Goal: Task Accomplishment & Management: Use online tool/utility

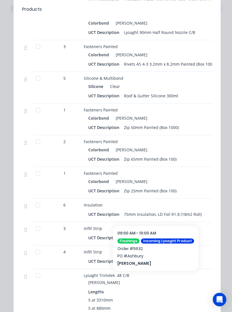
scroll to position [1128, 0]
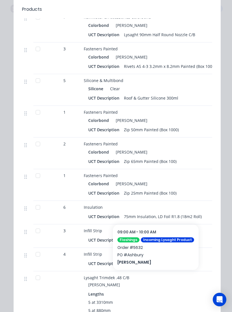
click at [40, 81] on div at bounding box center [37, 80] width 11 height 11
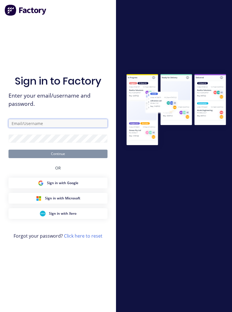
click at [76, 123] on input "text" at bounding box center [57, 123] width 99 height 8
type input "[EMAIL_ADDRESS][DOMAIN_NAME]"
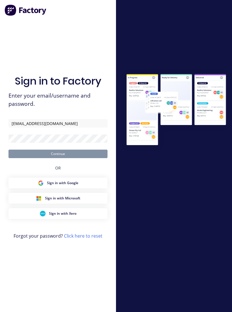
click at [58, 158] on button "Continue" at bounding box center [57, 154] width 99 height 8
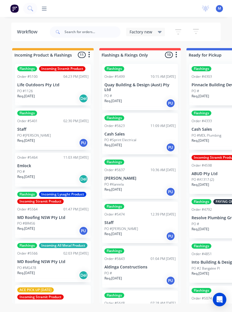
click at [45, 9] on icon at bounding box center [44, 8] width 5 height 5
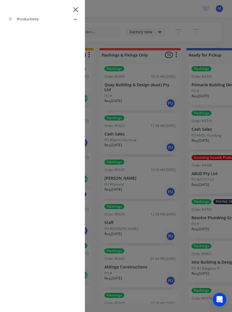
click at [71, 21] on li "productivity" at bounding box center [43, 19] width 76 height 14
click at [26, 62] on div "Delivery Scheduling" at bounding box center [34, 61] width 44 height 5
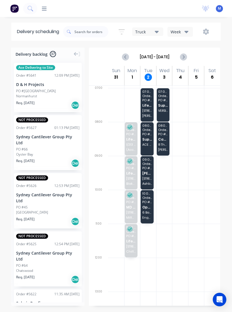
click at [150, 173] on span "[PERSON_NAME]" at bounding box center [147, 174] width 10 height 4
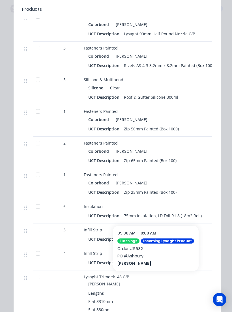
scroll to position [1135, 0]
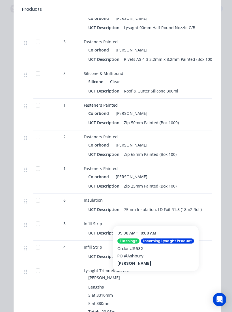
click at [43, 72] on div at bounding box center [37, 73] width 11 height 11
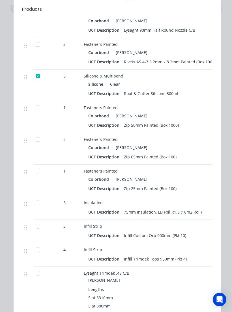
scroll to position [1132, 0]
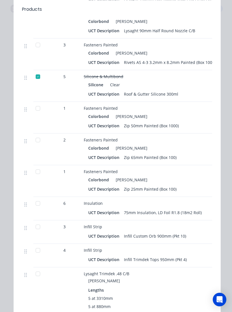
click at [33, 139] on div at bounding box center [37, 139] width 11 height 11
click at [38, 111] on div at bounding box center [37, 108] width 11 height 11
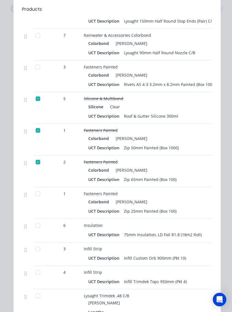
scroll to position [1110, 0]
click at [30, 69] on div at bounding box center [27, 68] width 7 height 8
click at [36, 70] on div at bounding box center [37, 66] width 11 height 11
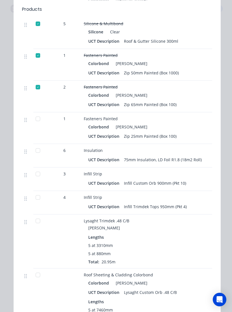
scroll to position [1185, 0]
click at [40, 121] on div at bounding box center [37, 118] width 11 height 11
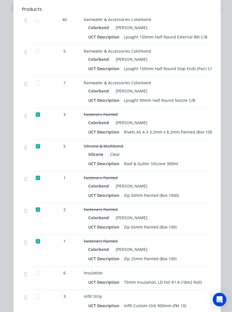
scroll to position [1055, 0]
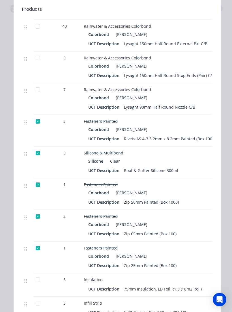
click at [37, 27] on div at bounding box center [37, 26] width 11 height 11
click at [39, 61] on div at bounding box center [37, 57] width 11 height 11
click at [36, 90] on div at bounding box center [37, 89] width 11 height 11
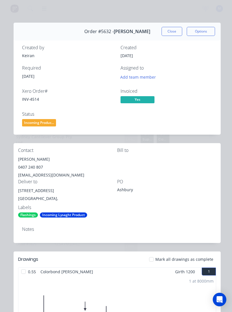
scroll to position [0, 0]
click at [177, 33] on button "Close" at bounding box center [172, 31] width 21 height 9
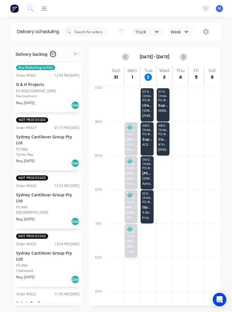
click at [155, 181] on div at bounding box center [148, 173] width 16 height 34
click at [151, 174] on span "[PERSON_NAME]" at bounding box center [147, 174] width 10 height 4
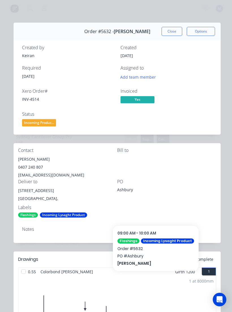
click at [169, 32] on button "Close" at bounding box center [172, 31] width 21 height 9
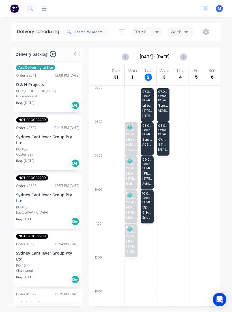
click at [152, 176] on div "09:00 - 10:00 Order # 5632 PO # Ashbury [PERSON_NAME] [STREET_ADDRESS]" at bounding box center [147, 172] width 13 height 33
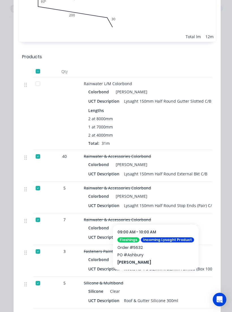
scroll to position [925, 0]
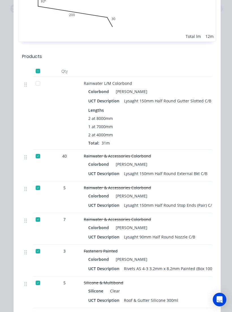
click at [41, 86] on div at bounding box center [37, 83] width 11 height 11
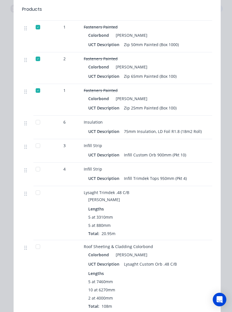
scroll to position [1213, 0]
click at [196, 209] on div "Lengths" at bounding box center [194, 209] width 213 height 6
click at [36, 170] on div at bounding box center [37, 168] width 11 height 11
click at [35, 142] on div at bounding box center [37, 145] width 11 height 11
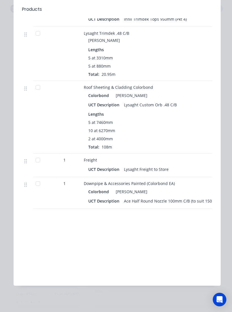
scroll to position [1372, 0]
